Goal: Transaction & Acquisition: Purchase product/service

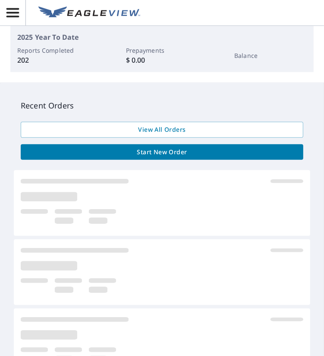
scroll to position [302, 0]
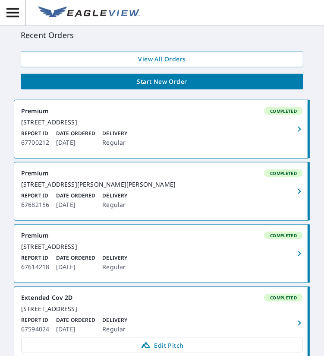
click at [199, 126] on div "[STREET_ADDRESS]" at bounding box center [162, 122] width 282 height 8
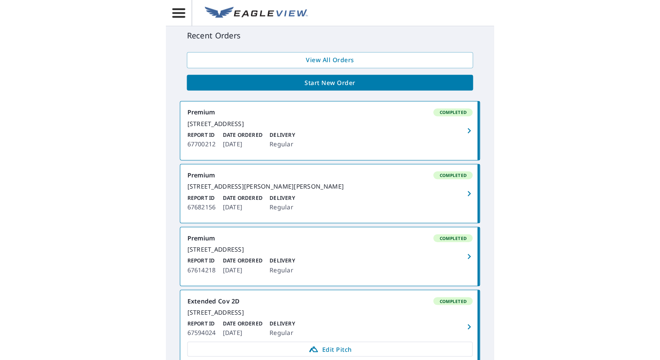
scroll to position [69, 0]
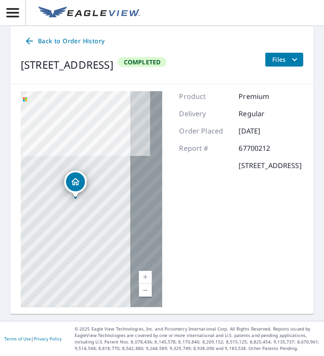
click at [74, 182] on icon "Dropped pin, building 1, Residential property, 2 Cottage St Eureka Springs, AR …" at bounding box center [75, 182] width 10 height 10
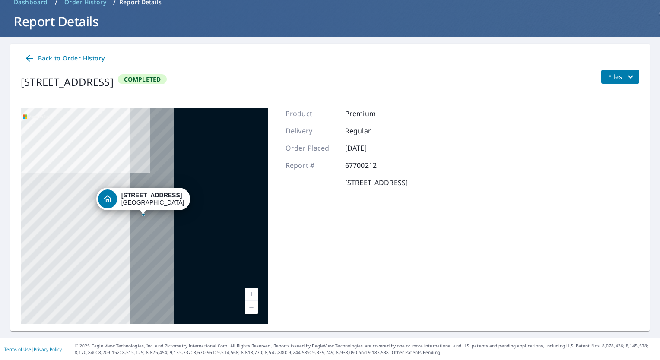
scroll to position [42, 0]
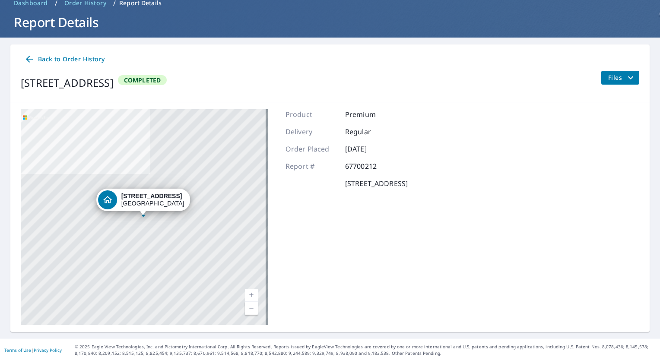
click at [324, 78] on span "Files" at bounding box center [622, 78] width 28 height 10
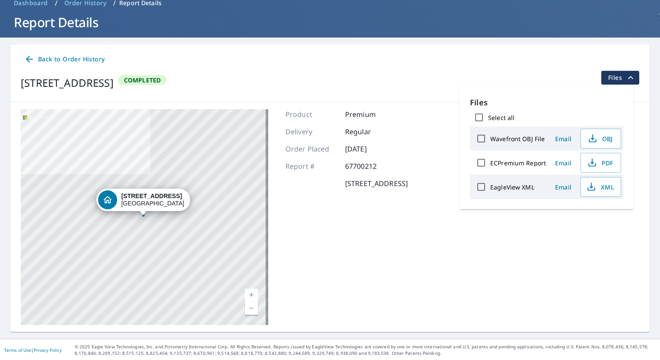
click at [324, 58] on div "Back to Order History" at bounding box center [330, 59] width 619 height 16
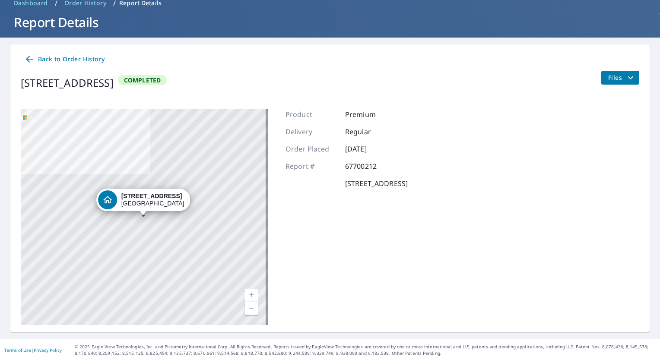
click at [135, 220] on div "2 Cottage St Eureka Springs, AR 72632" at bounding box center [145, 217] width 248 height 216
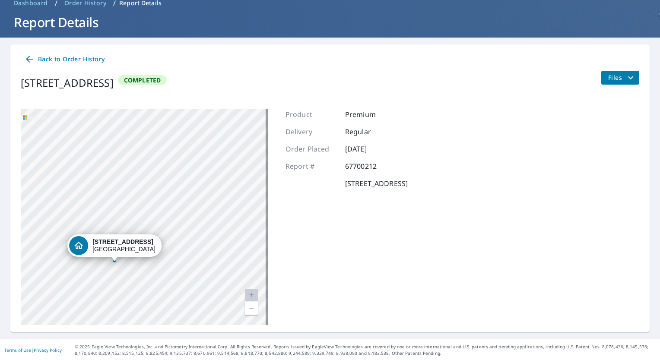
drag, startPoint x: 150, startPoint y: 231, endPoint x: 111, endPoint y: 305, distance: 83.5
click at [111, 305] on div "2 Cottage St Eureka Springs, AR 72632" at bounding box center [145, 217] width 248 height 216
click at [105, 243] on strong "2 Cottage St" at bounding box center [123, 241] width 61 height 7
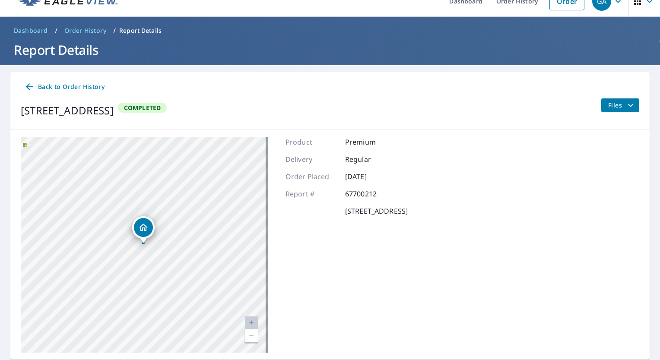
scroll to position [0, 0]
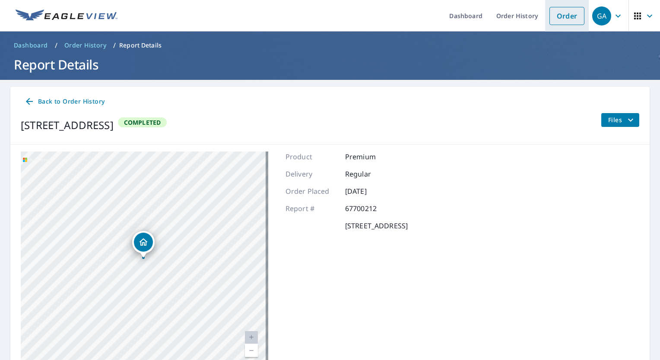
click at [324, 19] on link "Order" at bounding box center [566, 16] width 35 height 18
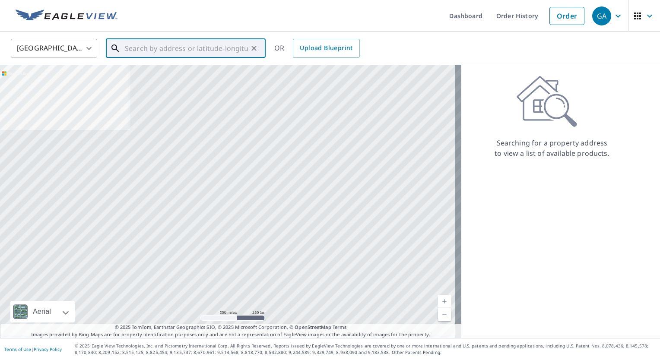
click at [130, 50] on input "text" at bounding box center [186, 48] width 123 height 24
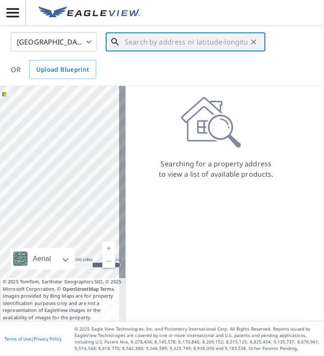
click at [129, 41] on input "text" at bounding box center [186, 42] width 123 height 24
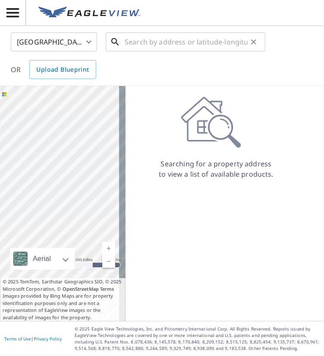
click at [214, 32] on input "text" at bounding box center [186, 42] width 123 height 24
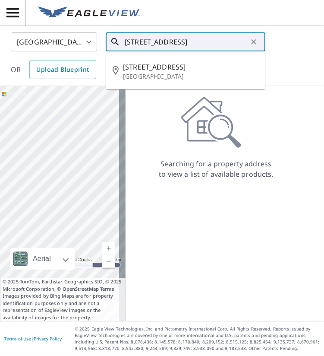
click at [164, 65] on span "2 Cottage St" at bounding box center [191, 67] width 136 height 10
type input "2 Cottage St Eureka Springs, AR 72632"
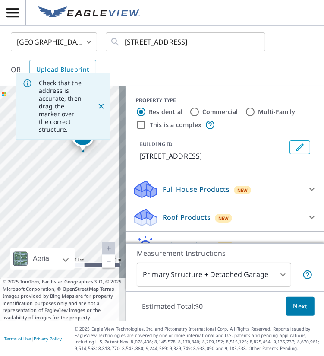
drag, startPoint x: 20, startPoint y: 215, endPoint x: 42, endPoint y: 164, distance: 55.5
click at [42, 164] on div "2 Cottage St Eureka Springs, AR 72632" at bounding box center [63, 203] width 126 height 235
drag, startPoint x: 75, startPoint y: 207, endPoint x: 150, endPoint y: 266, distance: 95.1
click at [156, 278] on div "Check that the address is accurate, then drag the marker over the correct struc…" at bounding box center [162, 203] width 324 height 235
drag, startPoint x: 115, startPoint y: 228, endPoint x: 189, endPoint y: 312, distance: 111.7
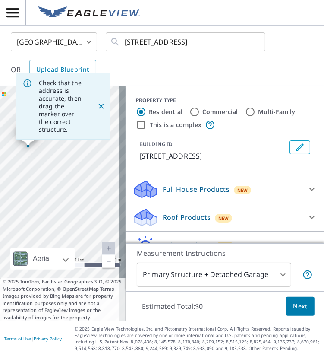
click at [189, 312] on div "Check that the address is accurate, then drag the marker over the correct struc…" at bounding box center [162, 203] width 324 height 235
click at [97, 105] on icon "Close" at bounding box center [101, 106] width 9 height 9
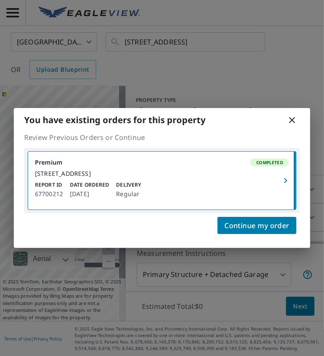
click at [294, 117] on icon at bounding box center [292, 120] width 6 height 6
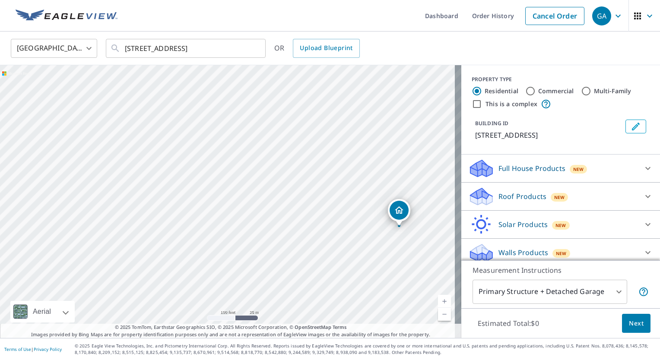
drag, startPoint x: 174, startPoint y: 95, endPoint x: -2, endPoint y: -32, distance: 216.9
click at [0, 0] on html "GA GA Dashboard Order History Cancel Order GA United States US ​ 2 Cottage St E…" at bounding box center [330, 180] width 660 height 360
click at [218, 144] on div "2 Cottage St Eureka Springs, AR 72632" at bounding box center [230, 201] width 461 height 273
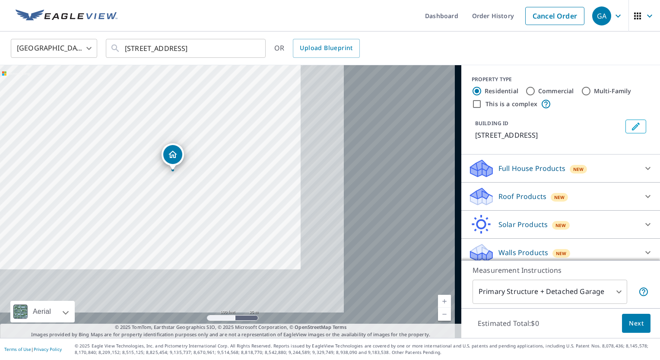
drag, startPoint x: 407, startPoint y: 243, endPoint x: 3, endPoint y: 55, distance: 445.9
click at [4, 56] on div "United States US ​ 2 Cottage St Eureka Springs, AR 72632 ​ OR Upload Blueprint …" at bounding box center [330, 185] width 660 height 307
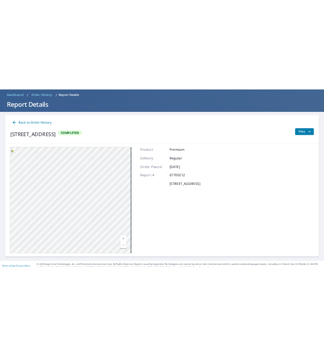
scroll to position [42, 0]
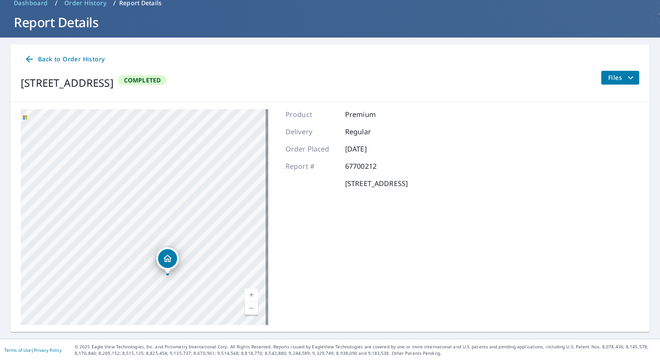
click at [38, 124] on div "2 Cottage St Eureka Springs, AR 72632" at bounding box center [145, 217] width 248 height 216
drag, startPoint x: 205, startPoint y: 235, endPoint x: 166, endPoint y: 137, distance: 105.5
click at [165, 137] on div "2 Cottage St Eureka Springs, AR 72632" at bounding box center [145, 217] width 248 height 216
drag, startPoint x: 219, startPoint y: 208, endPoint x: 318, endPoint y: 92, distance: 152.9
click at [324, 88] on div "Back to Order History 2 Cottage St Eureka Springs, AR 72632 Completed Files 2 C…" at bounding box center [329, 188] width 639 height 288
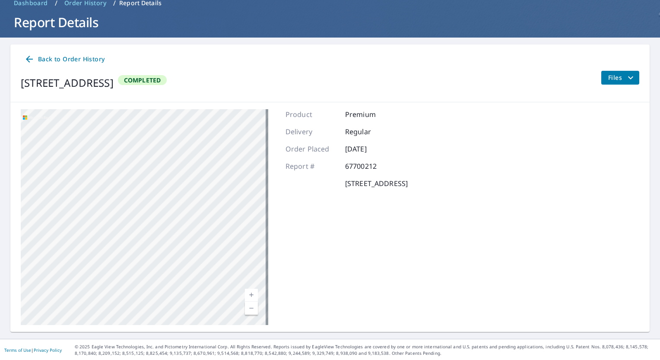
click at [192, 184] on div "2 Cottage St Eureka Springs, AR 72632" at bounding box center [145, 217] width 248 height 216
drag, startPoint x: 75, startPoint y: 181, endPoint x: 213, endPoint y: 277, distance: 167.8
click at [214, 276] on div "2 Cottage St Eureka Springs, AR 72632" at bounding box center [145, 217] width 248 height 216
drag, startPoint x: 195, startPoint y: 279, endPoint x: 187, endPoint y: 203, distance: 76.4
click at [187, 203] on div "2 Cottage St Eureka Springs, AR 72632" at bounding box center [145, 217] width 248 height 216
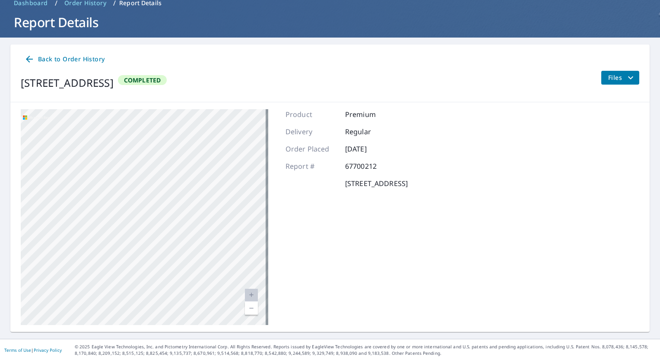
drag, startPoint x: 168, startPoint y: 210, endPoint x: 171, endPoint y: 304, distance: 93.4
click at [171, 304] on div "2 Cottage St Eureka Springs, AR 72632" at bounding box center [145, 217] width 248 height 216
drag, startPoint x: 159, startPoint y: 214, endPoint x: 85, endPoint y: 260, distance: 87.0
click at [85, 260] on div "2 Cottage St Eureka Springs, AR 72632" at bounding box center [145, 217] width 248 height 216
drag, startPoint x: 111, startPoint y: 209, endPoint x: 105, endPoint y: 203, distance: 8.6
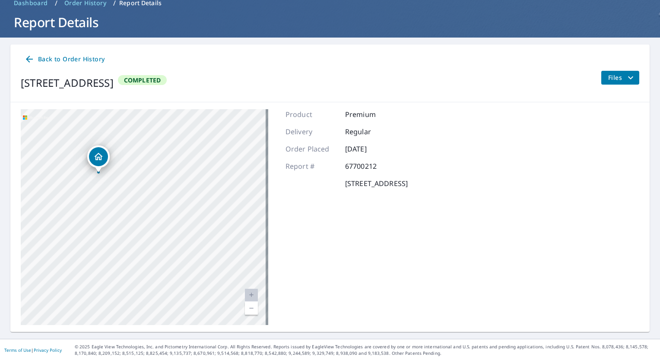
click at [105, 203] on div "2 Cottage St Eureka Springs, AR 72632" at bounding box center [145, 217] width 248 height 216
drag, startPoint x: 101, startPoint y: 164, endPoint x: 99, endPoint y: 160, distance: 4.7
click at [100, 164] on div "Dropped pin, building 1, Residential property, 2 Cottage St Eureka Springs, AR …" at bounding box center [98, 156] width 19 height 19
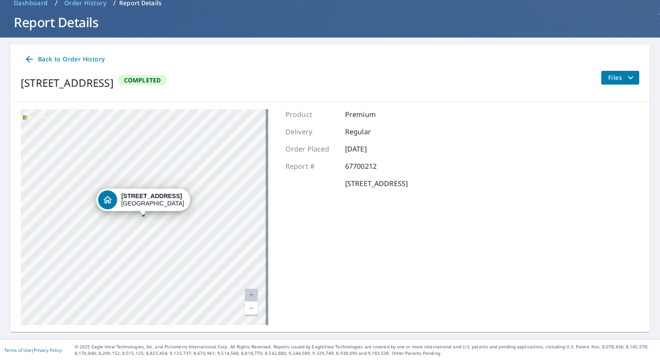
click at [99, 159] on div "2 Cottage St Eureka Springs, AR 72632" at bounding box center [145, 217] width 248 height 216
click at [104, 200] on icon "Dropped pin, building 1, Residential property, 2 Cottage St Eureka Springs, AR …" at bounding box center [107, 199] width 9 height 7
click at [149, 200] on div "Dropped pin, building 1, Residential property, 2 Cottage St Eureka Springs, AR …" at bounding box center [143, 199] width 19 height 19
drag, startPoint x: 163, startPoint y: 243, endPoint x: 156, endPoint y: 235, distance: 10.4
click at [156, 235] on div "2 Cottage St Eureka Springs, AR 72632" at bounding box center [145, 217] width 248 height 216
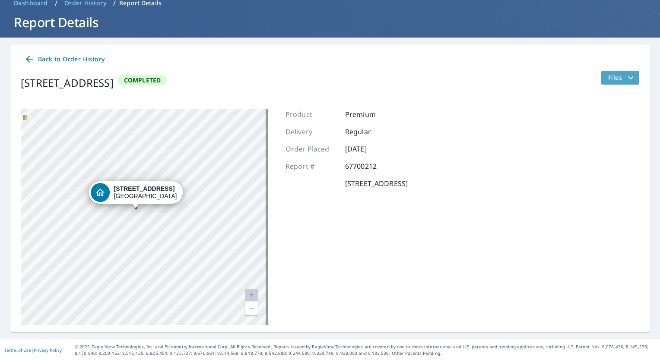
click at [324, 78] on icon "filesDropdownBtn-67700212" at bounding box center [630, 78] width 10 height 10
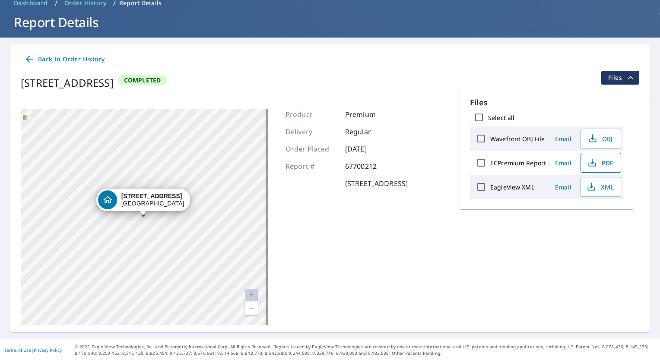
click at [324, 162] on span "PDF" at bounding box center [600, 163] width 28 height 10
click at [324, 156] on button "PDF" at bounding box center [601, 163] width 41 height 20
drag, startPoint x: 410, startPoint y: 253, endPoint x: 458, endPoint y: 223, distance: 56.1
click at [324, 253] on div "Product Premium Delivery Regular Order Placed Oct 02, 2025 Report # 67700212 2 …" at bounding box center [347, 217] width 122 height 216
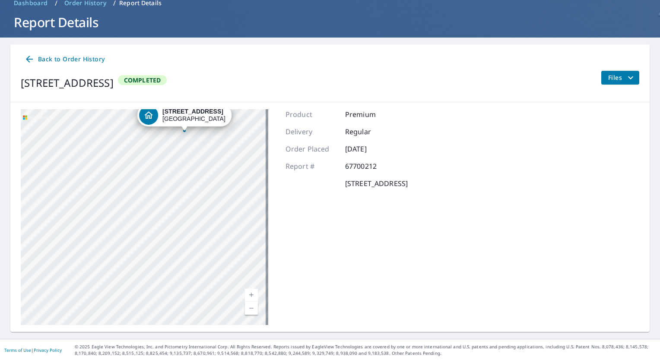
drag, startPoint x: 205, startPoint y: 235, endPoint x: 202, endPoint y: 176, distance: 59.7
click at [202, 176] on div "2 Cottage St Eureka Springs, AR 72632" at bounding box center [145, 217] width 248 height 216
drag, startPoint x: 235, startPoint y: 179, endPoint x: 177, endPoint y: 328, distance: 159.9
click at [178, 328] on div "2 Cottage St Eureka Springs, AR 72632 Aerial Road A standard road map Aerial A …" at bounding box center [329, 217] width 639 height 230
click at [238, 305] on div "2 Cottage St Eureka Springs, AR 72632" at bounding box center [145, 217] width 248 height 216
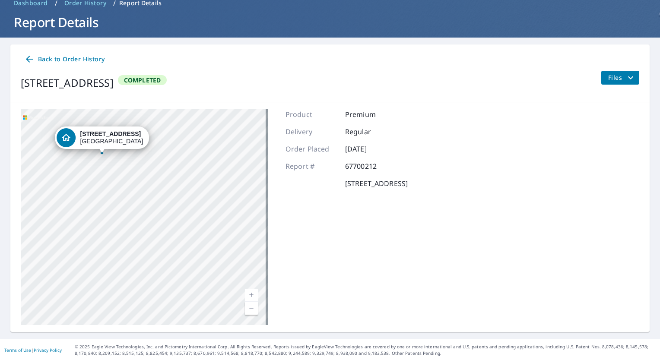
drag, startPoint x: 224, startPoint y: 232, endPoint x: 175, endPoint y: 353, distance: 130.4
click at [175, 353] on div "Dashboard Order History Order GA Dashboard / Order History / Report Details Rep…" at bounding box center [330, 180] width 660 height 360
click at [178, 338] on main "Back to Order History 2 Cottage St Eureka Springs, AR 72632 Completed Files 2 C…" at bounding box center [330, 189] width 660 height 302
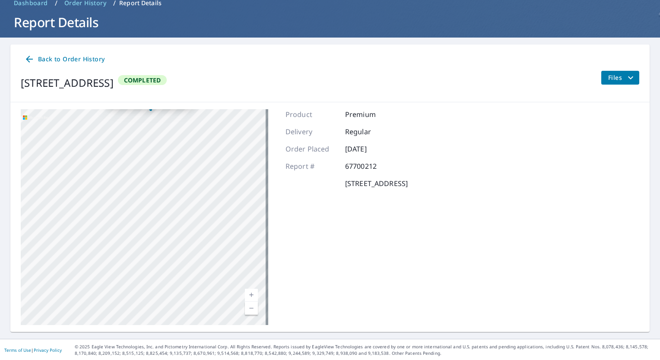
click at [226, 279] on div "2 Cottage St Eureka Springs, AR 72632" at bounding box center [145, 217] width 248 height 216
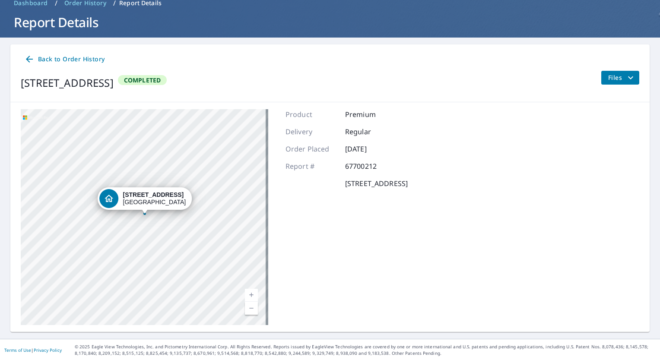
drag, startPoint x: 202, startPoint y: 184, endPoint x: 194, endPoint y: 287, distance: 102.7
click at [196, 289] on div "2 Cottage St Eureka Springs, AR 72632" at bounding box center [145, 217] width 248 height 216
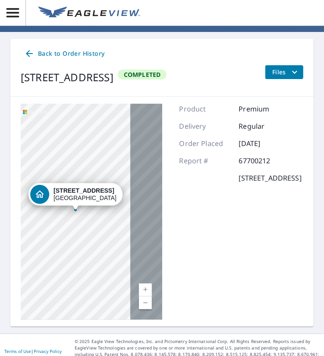
click at [22, 214] on div "2 Cottage St Eureka Springs, AR 72632" at bounding box center [92, 212] width 142 height 216
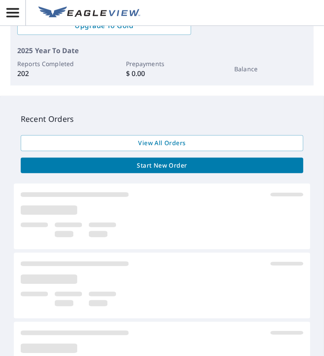
scroll to position [302, 0]
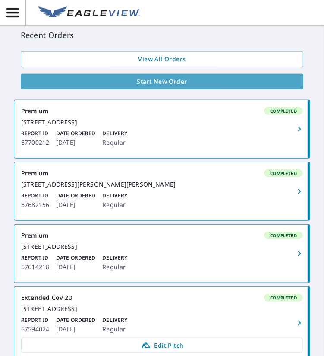
click at [179, 79] on span "Start New Order" at bounding box center [162, 81] width 269 height 11
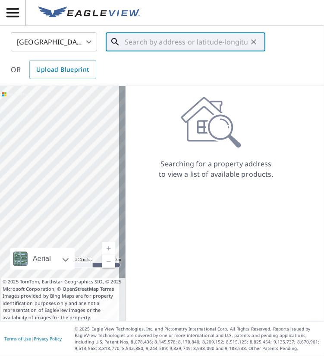
click at [152, 37] on input "text" at bounding box center [186, 42] width 123 height 24
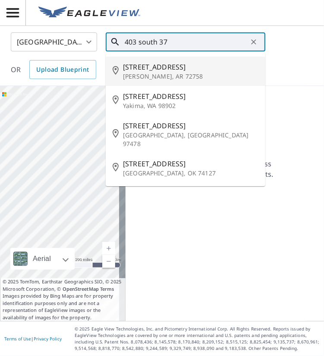
click at [173, 79] on p "[PERSON_NAME], AR 72758" at bounding box center [191, 76] width 136 height 9
type input "[STREET_ADDRESS]"
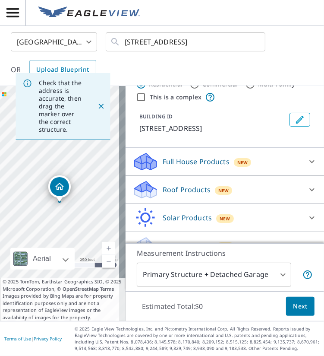
scroll to position [44, 0]
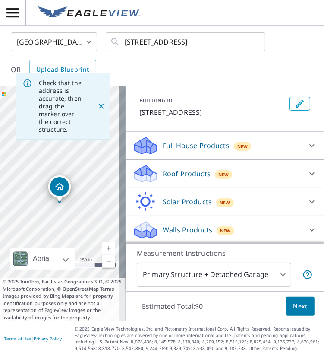
click at [272, 174] on div "Roof Products New" at bounding box center [217, 174] width 169 height 20
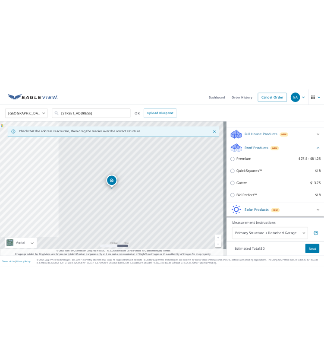
scroll to position [103, 0]
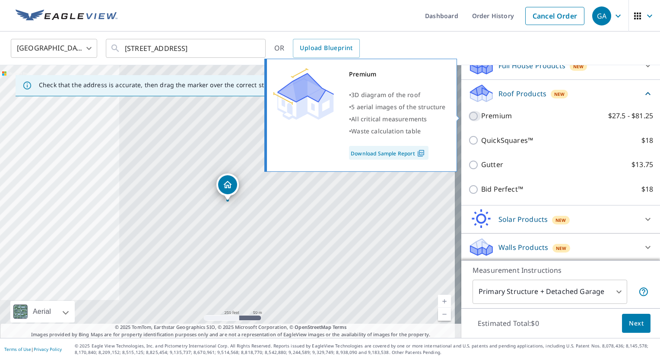
click at [324, 117] on input "Premium $27.5 - $81.25" at bounding box center [474, 116] width 13 height 10
checkbox input "true"
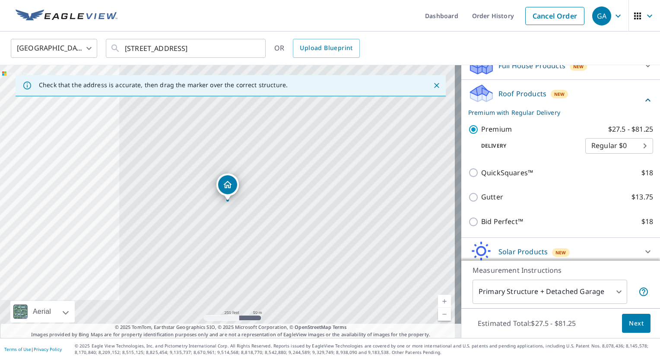
click at [324, 323] on button "Next" at bounding box center [636, 323] width 29 height 19
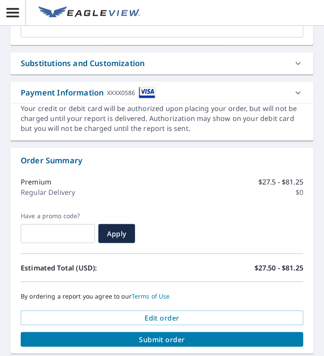
scroll to position [427, 0]
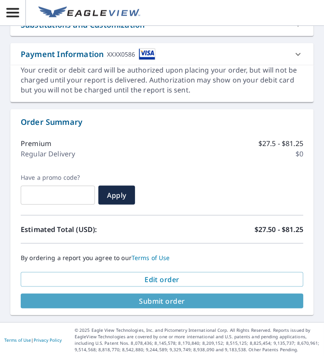
click at [172, 298] on span "Submit order" at bounding box center [162, 301] width 269 height 10
checkbox input "true"
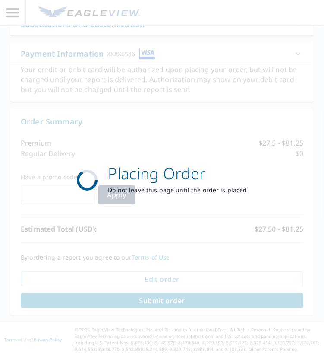
scroll to position [353, 0]
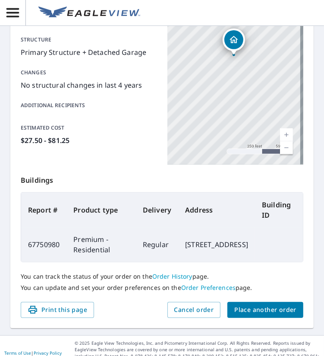
scroll to position [180, 0]
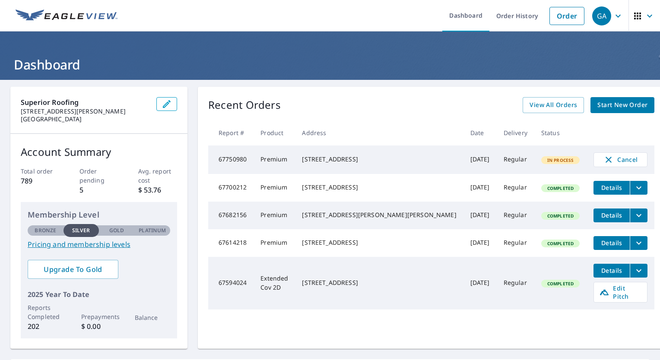
click at [543, 190] on span "Completed" at bounding box center [560, 188] width 37 height 6
click at [634, 188] on icon "filesDropdownBtn-67700212" at bounding box center [639, 188] width 10 height 10
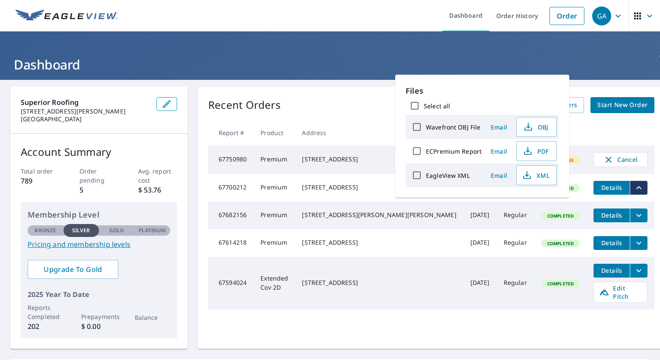
click at [508, 202] on td "Regular" at bounding box center [516, 188] width 38 height 28
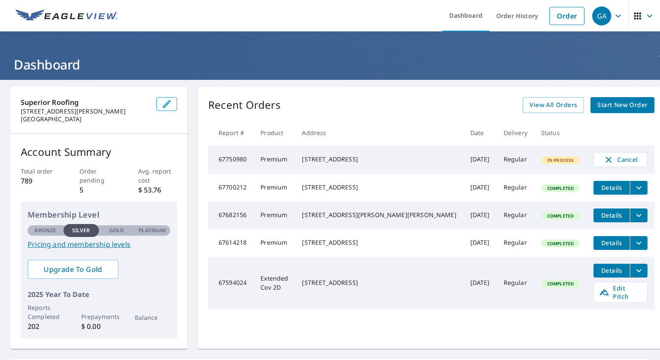
click at [276, 190] on td "Premium" at bounding box center [274, 188] width 41 height 28
click at [599, 187] on span "Details" at bounding box center [612, 188] width 26 height 8
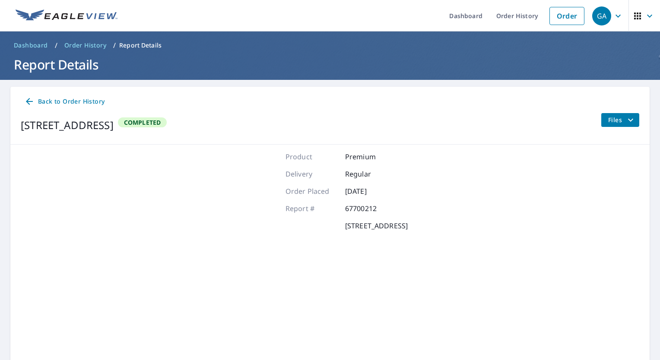
scroll to position [42, 0]
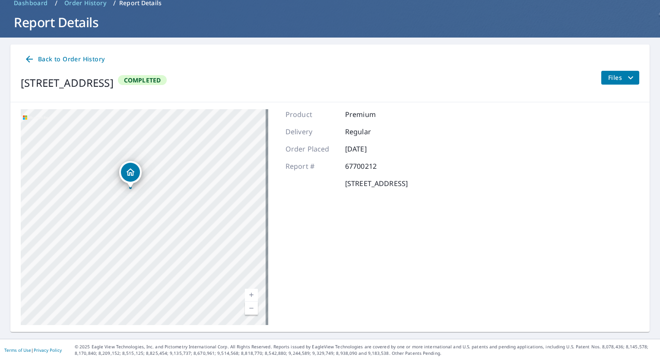
drag, startPoint x: 181, startPoint y: 270, endPoint x: 159, endPoint y: 241, distance: 36.0
click at [162, 242] on div "2 Cottage St Eureka Springs, AR 72632" at bounding box center [145, 217] width 248 height 216
click at [177, 203] on div "2 Cottage St Eureka Springs, AR 72632" at bounding box center [145, 217] width 248 height 216
click at [156, 145] on div "Dropped pin, building 1, Residential property, 2 Cottage St Eureka Springs, AR …" at bounding box center [157, 139] width 19 height 19
drag, startPoint x: 161, startPoint y: 248, endPoint x: 194, endPoint y: 51, distance: 200.2
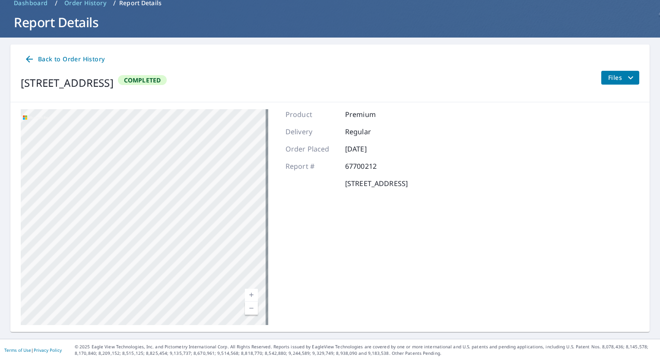
click at [194, 51] on div "Back to Order History 2 Cottage St Eureka Springs, AR 72632 Completed Files 2 C…" at bounding box center [329, 188] width 639 height 288
click at [33, 60] on icon at bounding box center [29, 59] width 10 height 10
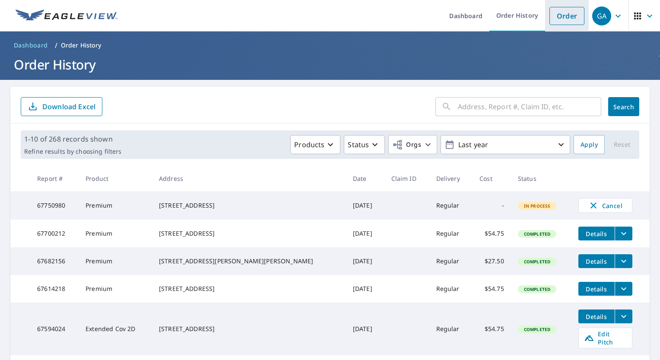
click at [559, 16] on link "Order" at bounding box center [566, 16] width 35 height 18
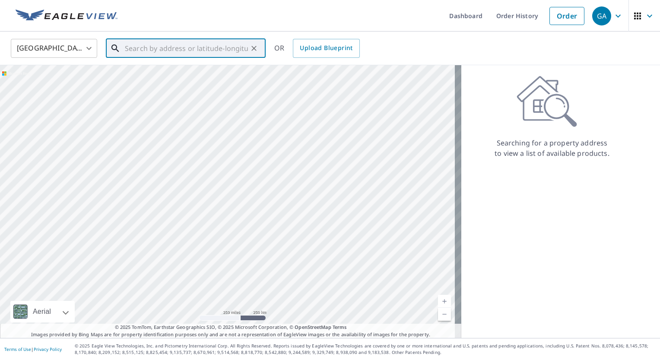
click at [173, 52] on input "text" at bounding box center [186, 48] width 123 height 24
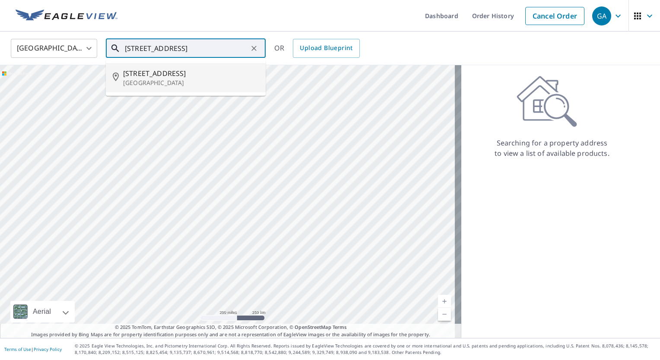
click at [160, 88] on li "2 Cottage St Eureka Springs, AR 72632" at bounding box center [186, 77] width 160 height 29
type input "2 Cottage St Eureka Springs, AR 72632"
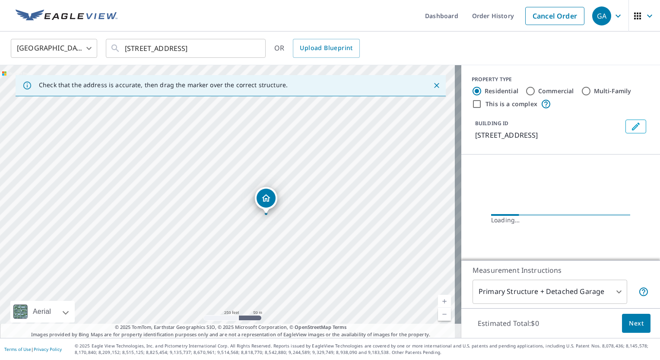
drag, startPoint x: 225, startPoint y: 129, endPoint x: 146, endPoint y: 65, distance: 101.3
click at [147, 65] on div "2 Cottage St Eureka Springs, AR 72632" at bounding box center [230, 201] width 461 height 273
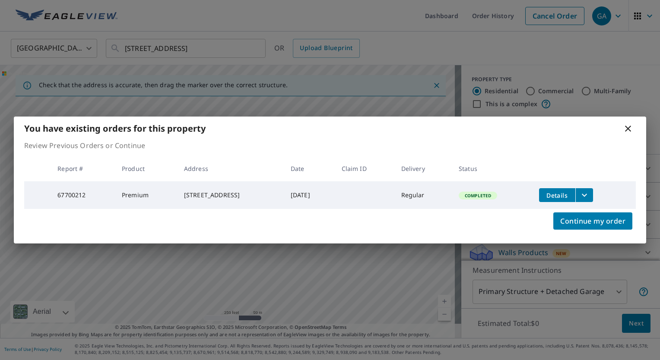
click at [627, 131] on icon at bounding box center [628, 129] width 10 height 10
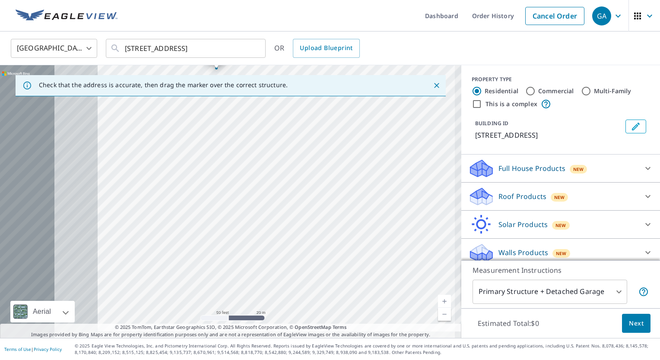
drag, startPoint x: 195, startPoint y: 228, endPoint x: 318, endPoint y: 98, distance: 178.7
click at [318, 98] on div "2 Cottage St Eureka Springs, AR 72632" at bounding box center [230, 201] width 461 height 273
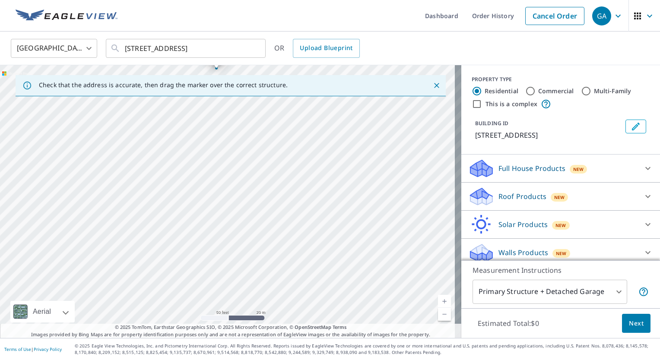
click at [270, 231] on div "2 Cottage St Eureka Springs, AR 72632" at bounding box center [230, 201] width 461 height 273
drag, startPoint x: 221, startPoint y: 186, endPoint x: 284, endPoint y: 300, distance: 130.3
drag, startPoint x: 288, startPoint y: 243, endPoint x: 260, endPoint y: 217, distance: 37.9
click at [278, 219] on div "4 Cottage St Eureka Springs, AR 72632" at bounding box center [230, 201] width 461 height 273
drag, startPoint x: 214, startPoint y: 154, endPoint x: 219, endPoint y: 194, distance: 39.5
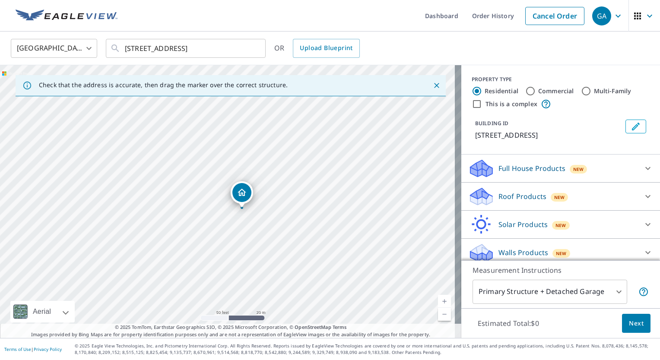
drag, startPoint x: 234, startPoint y: 186, endPoint x: 248, endPoint y: 194, distance: 16.0
click at [643, 198] on icon at bounding box center [648, 196] width 10 height 10
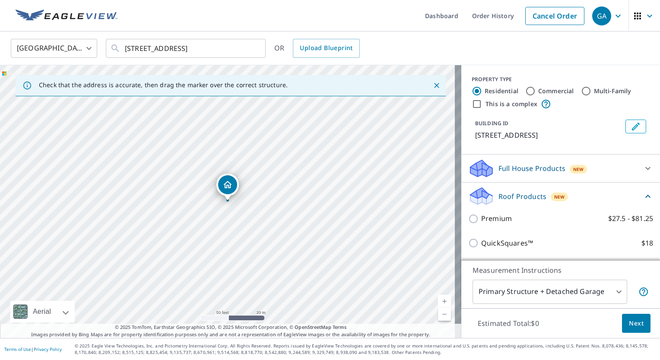
click at [106, 13] on img at bounding box center [67, 16] width 102 height 13
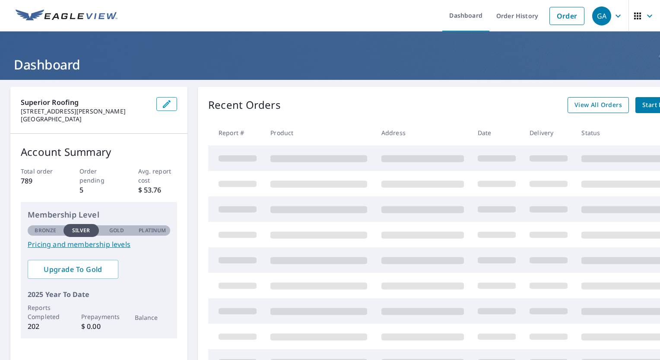
click at [594, 106] on span "View All Orders" at bounding box center [599, 105] width 48 height 11
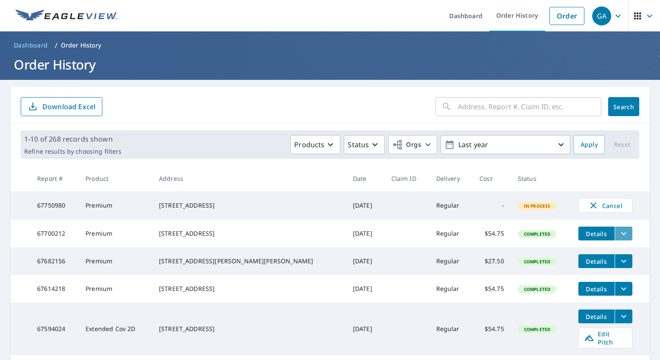
click at [619, 239] on icon "filesDropdownBtn-67700212" at bounding box center [624, 234] width 10 height 10
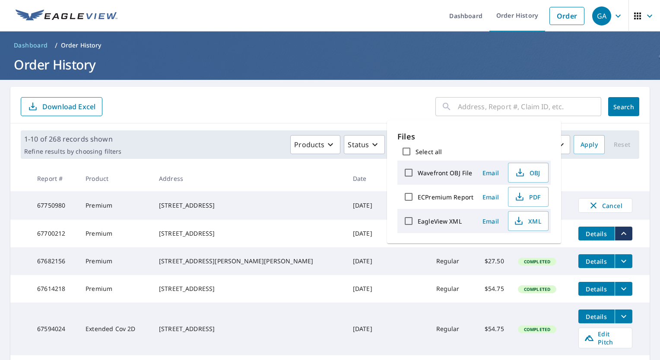
click at [192, 105] on form "​ Search Download Excel" at bounding box center [330, 106] width 619 height 19
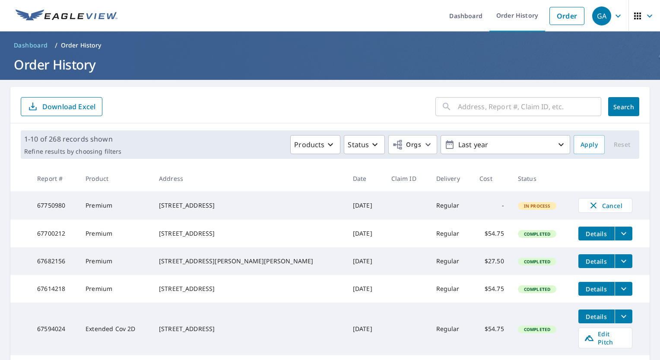
click at [644, 16] on icon "button" at bounding box center [649, 16] width 10 height 10
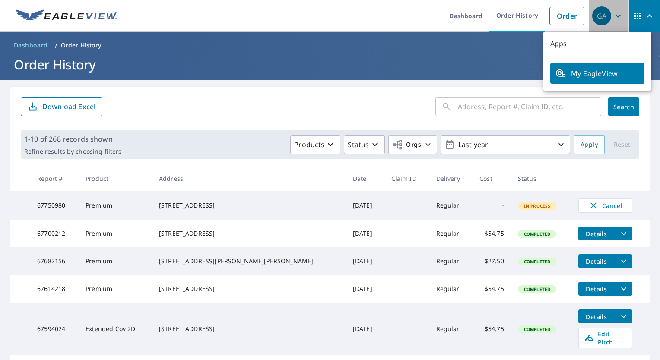
click at [613, 18] on icon "button" at bounding box center [618, 16] width 10 height 10
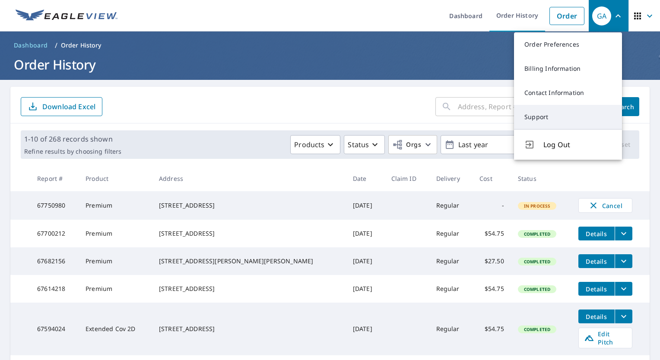
click at [562, 118] on link "Support" at bounding box center [568, 117] width 108 height 24
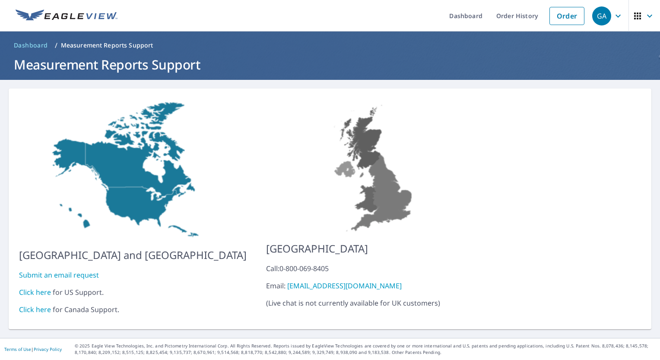
click at [39, 288] on link "Click here" at bounding box center [35, 293] width 32 height 10
click at [29, 41] on span "Dashboard" at bounding box center [31, 45] width 34 height 9
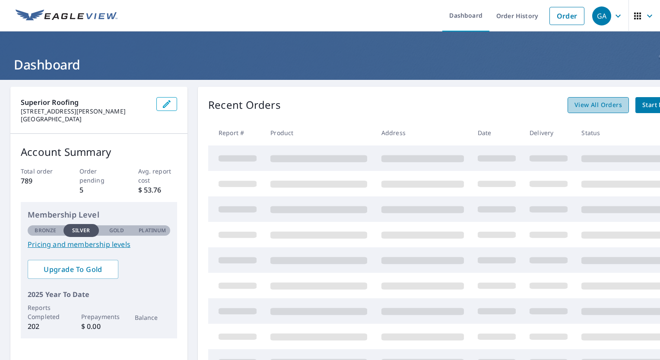
click at [598, 97] on link "View All Orders" at bounding box center [598, 105] width 61 height 16
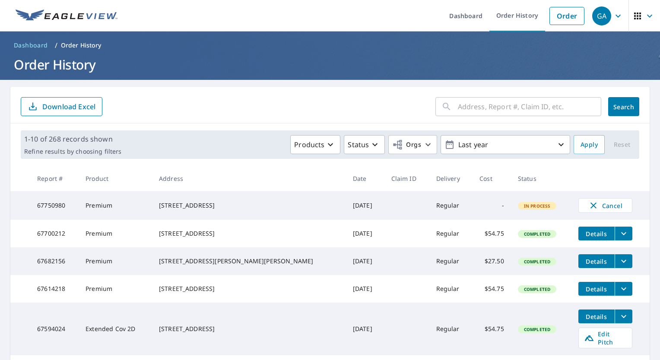
click at [173, 246] on td "[STREET_ADDRESS]" at bounding box center [249, 234] width 194 height 28
click at [584, 238] on span "Details" at bounding box center [597, 234] width 26 height 8
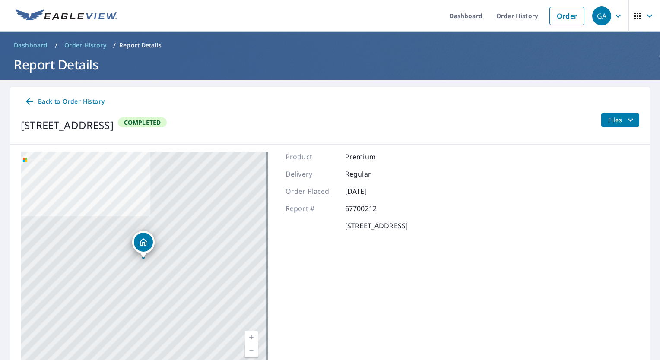
click at [613, 18] on icon "button" at bounding box center [618, 16] width 10 height 10
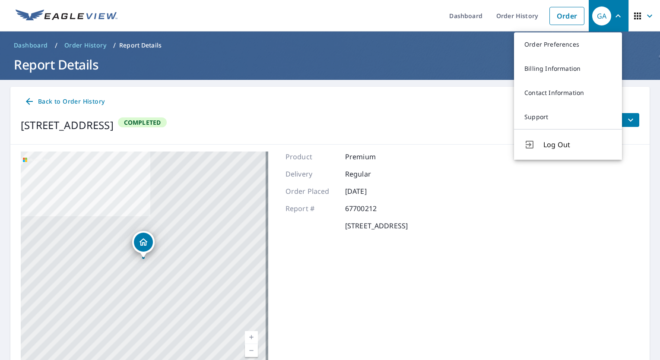
click at [592, 15] on div "GA" at bounding box center [601, 15] width 19 height 19
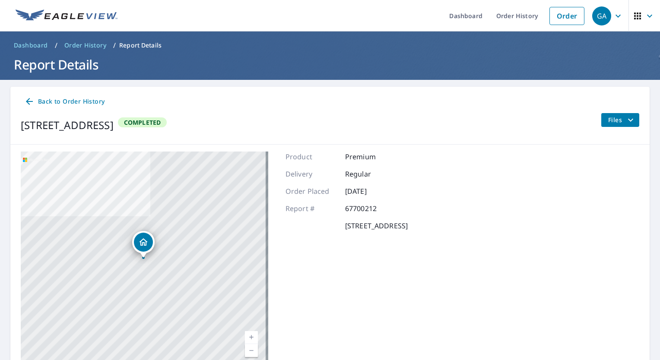
click at [34, 42] on span "Dashboard" at bounding box center [31, 45] width 34 height 9
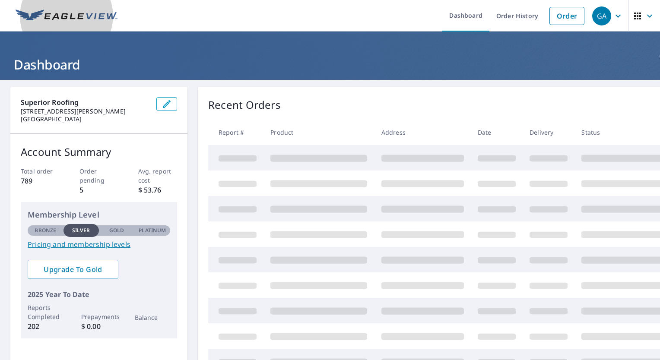
click at [30, 10] on img at bounding box center [67, 16] width 102 height 13
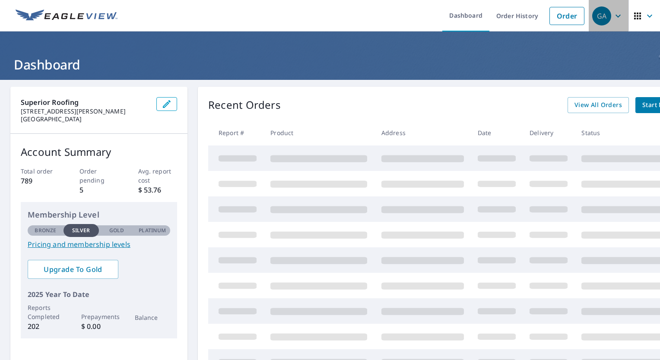
click at [604, 15] on span "GA" at bounding box center [608, 16] width 33 height 21
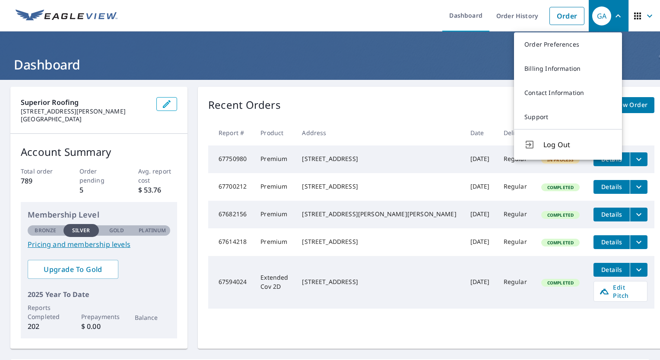
click at [632, 16] on icon "button" at bounding box center [637, 16] width 10 height 10
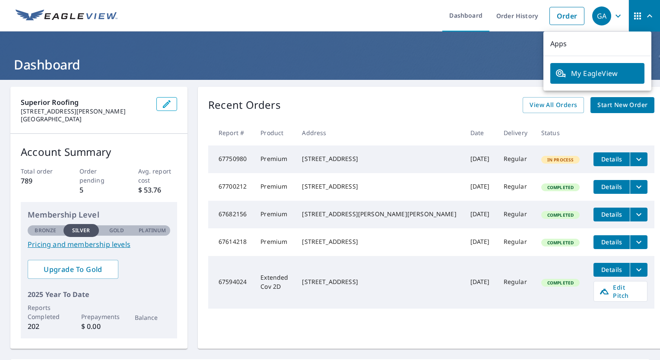
click at [594, 13] on div "GA" at bounding box center [601, 15] width 19 height 19
